Goal: Feedback & Contribution: Contribute content

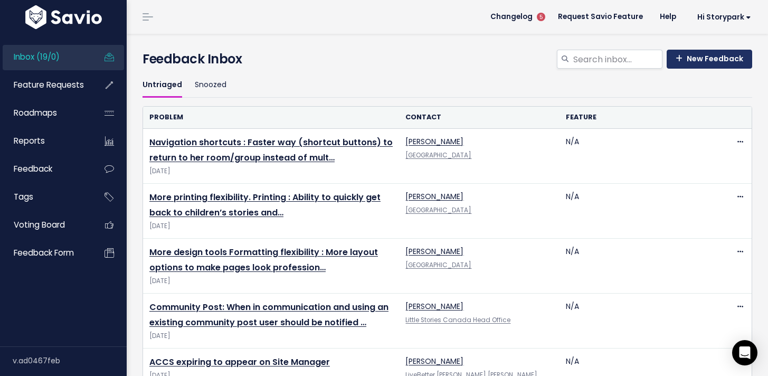
click at [686, 63] on link "New Feedback" at bounding box center [709, 59] width 85 height 19
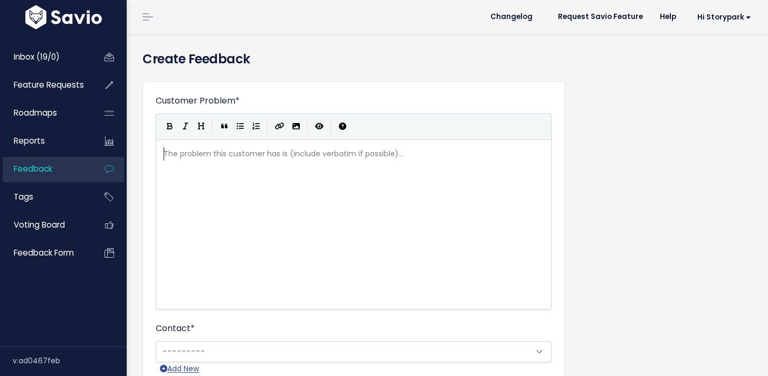
scroll to position [1, 0]
click at [294, 179] on div "The problem this customer has is (include verbatim if possible)... xxxxxxxxxx ​" at bounding box center [366, 237] width 411 height 185
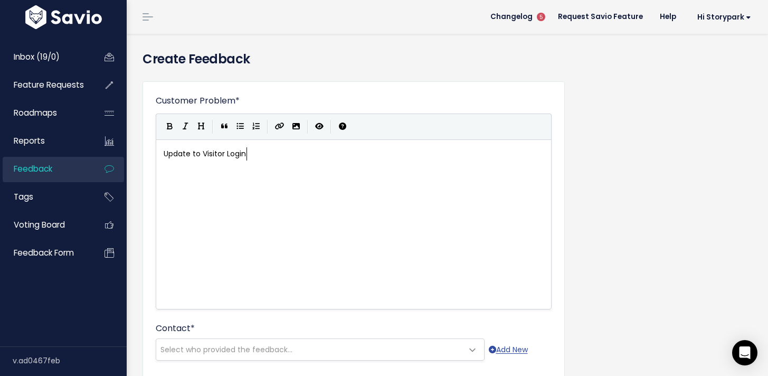
type textarea "Update to Visitor Login:"
type textarea "- Agreement to a OH Statement"
